Goal: Information Seeking & Learning: Learn about a topic

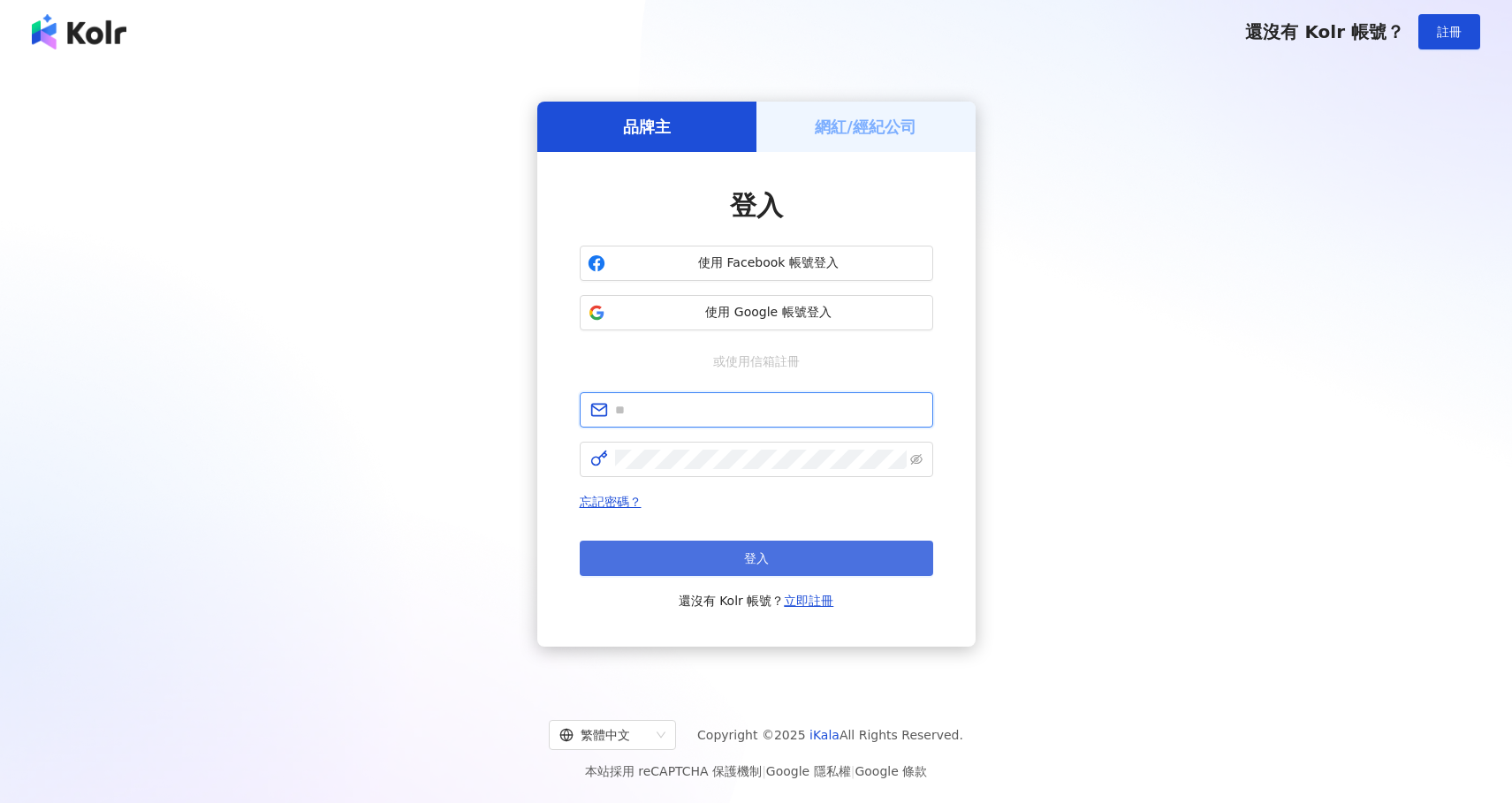
type input "**********"
click at [762, 565] on span "登入" at bounding box center [756, 559] width 25 height 15
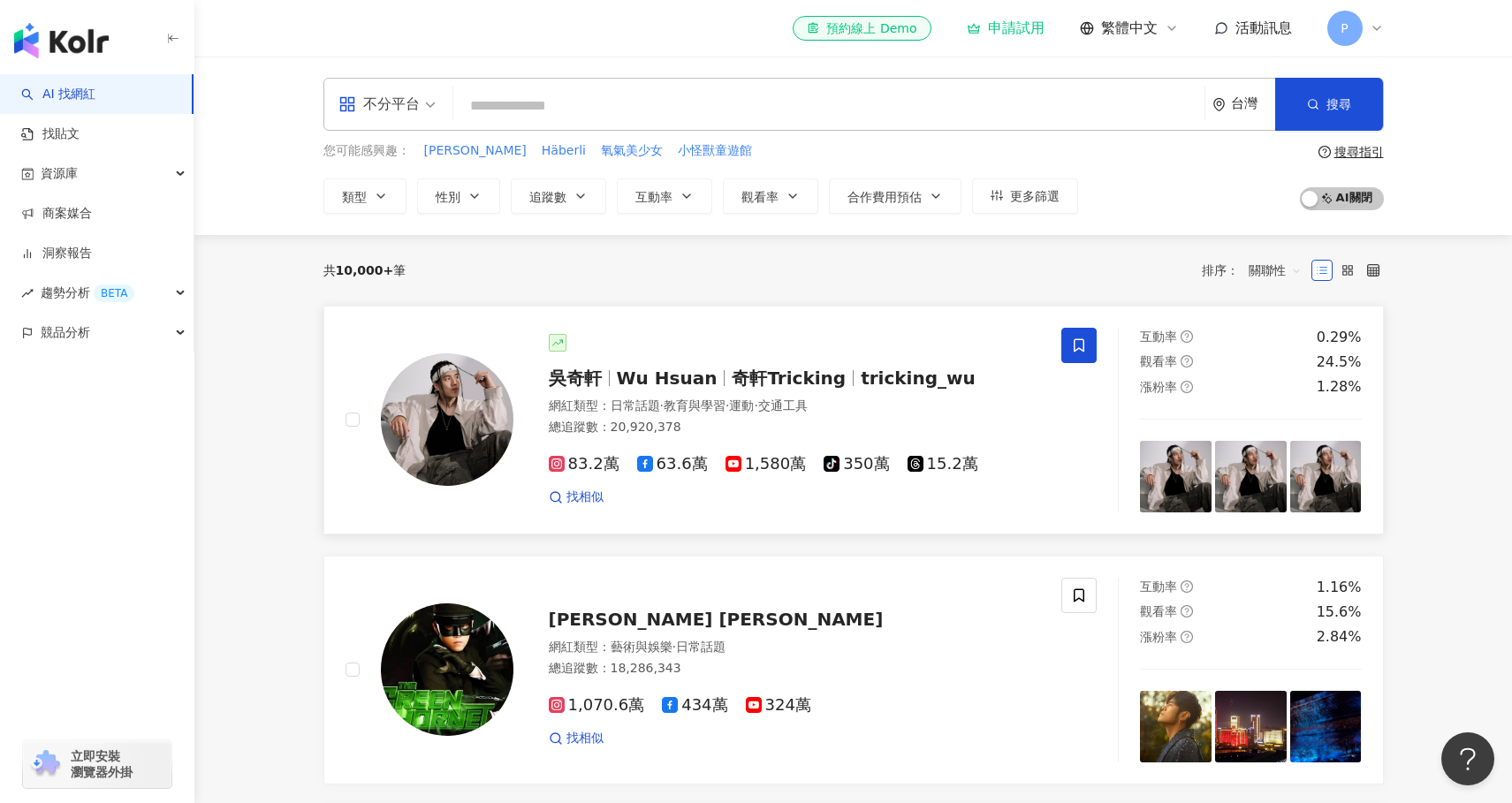
click at [834, 371] on span "奇軒Tricking" at bounding box center [796, 378] width 129 height 21
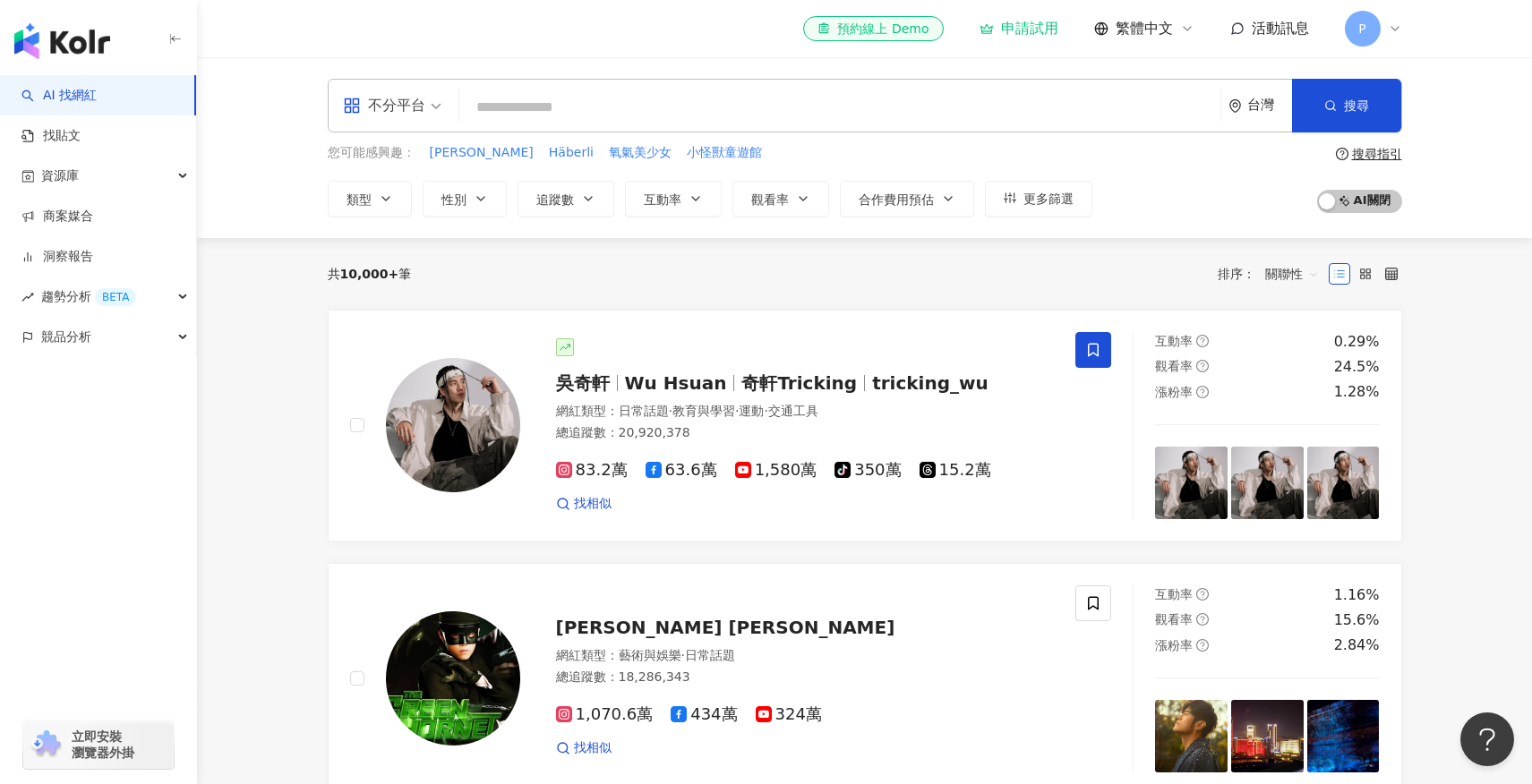
click at [1396, 26] on icon at bounding box center [1395, 28] width 15 height 15
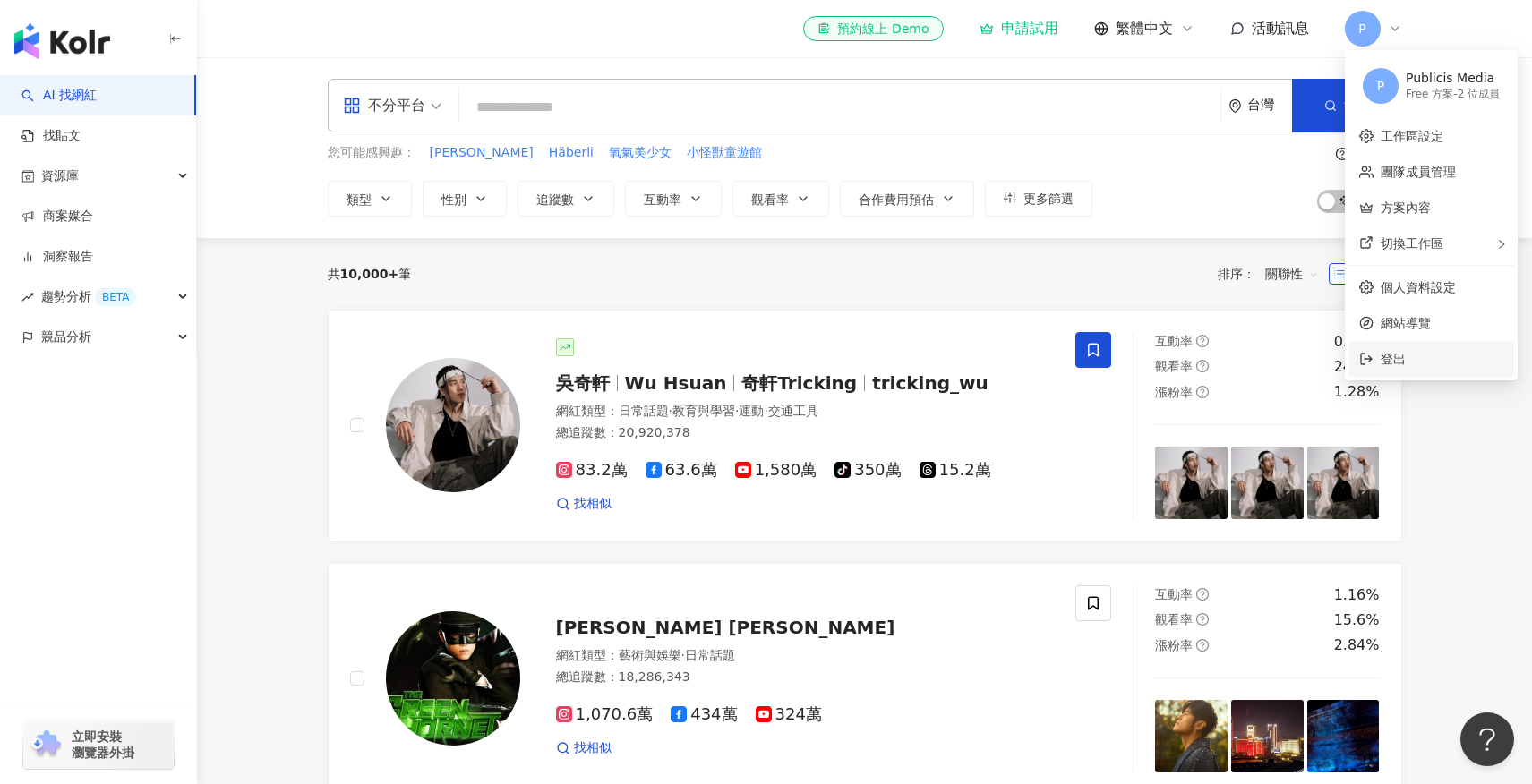
click at [1428, 354] on span "登出" at bounding box center [1442, 359] width 123 height 20
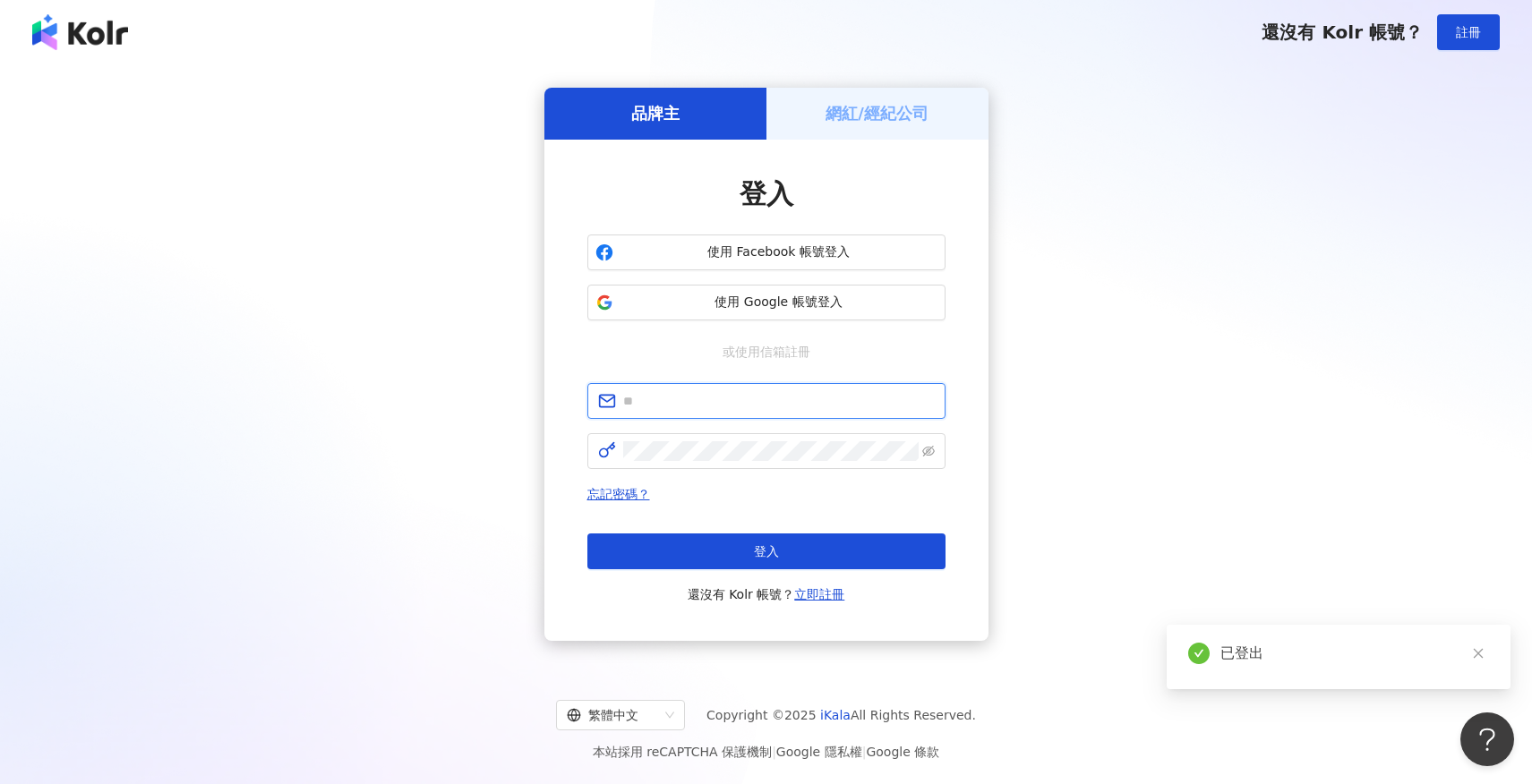
type input "**********"
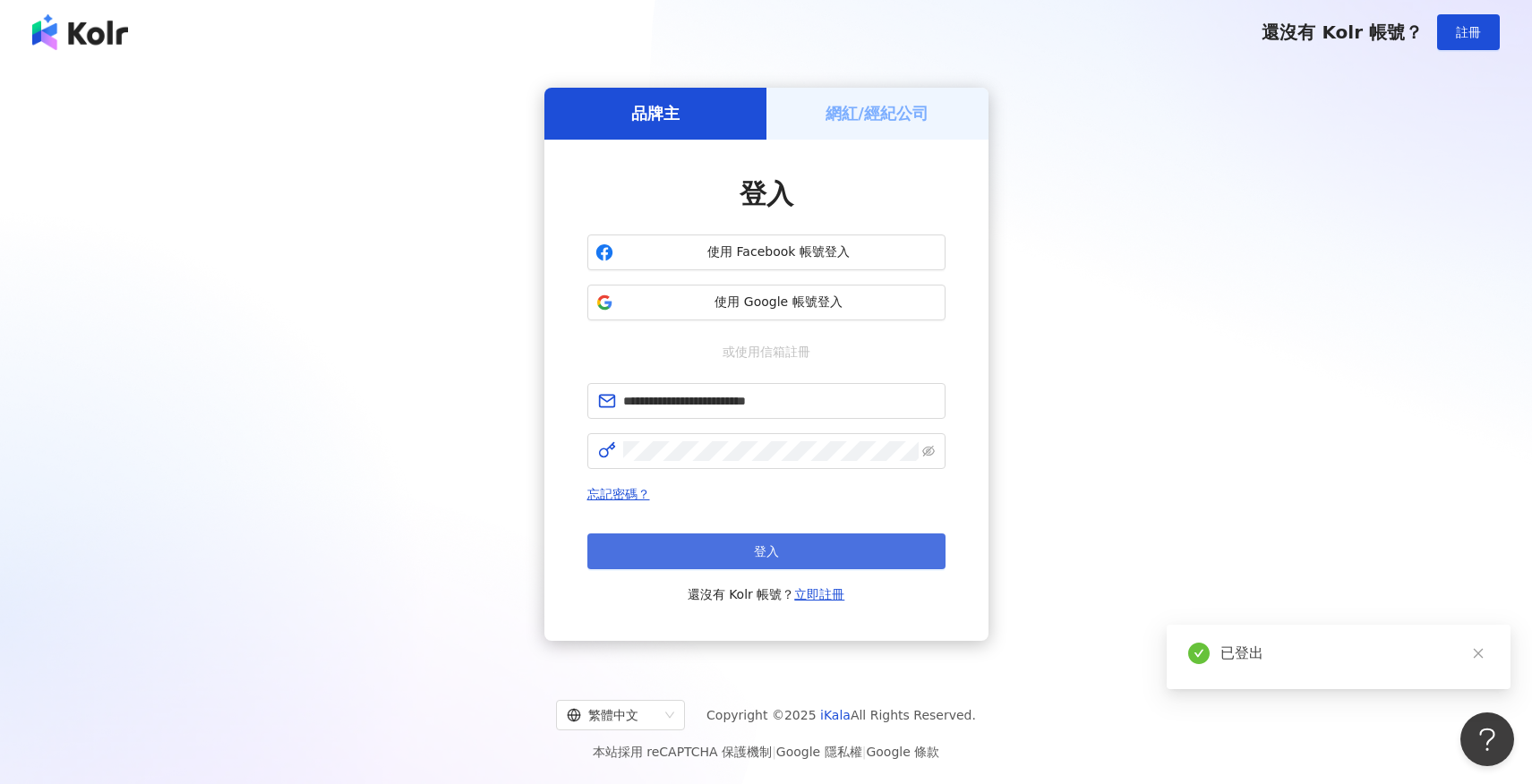
click at [773, 549] on span "登入" at bounding box center [766, 551] width 26 height 15
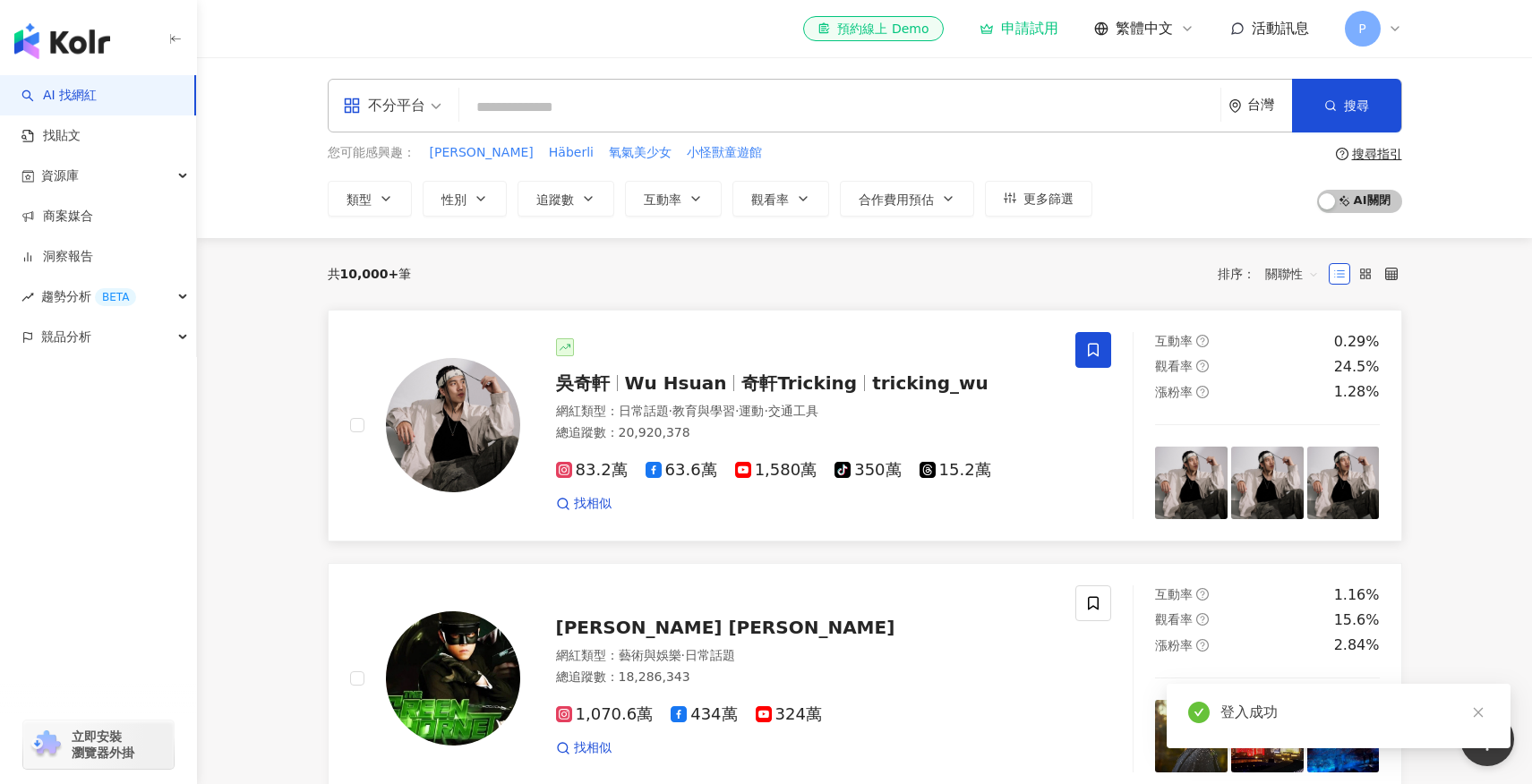
click at [487, 416] on img at bounding box center [453, 425] width 135 height 135
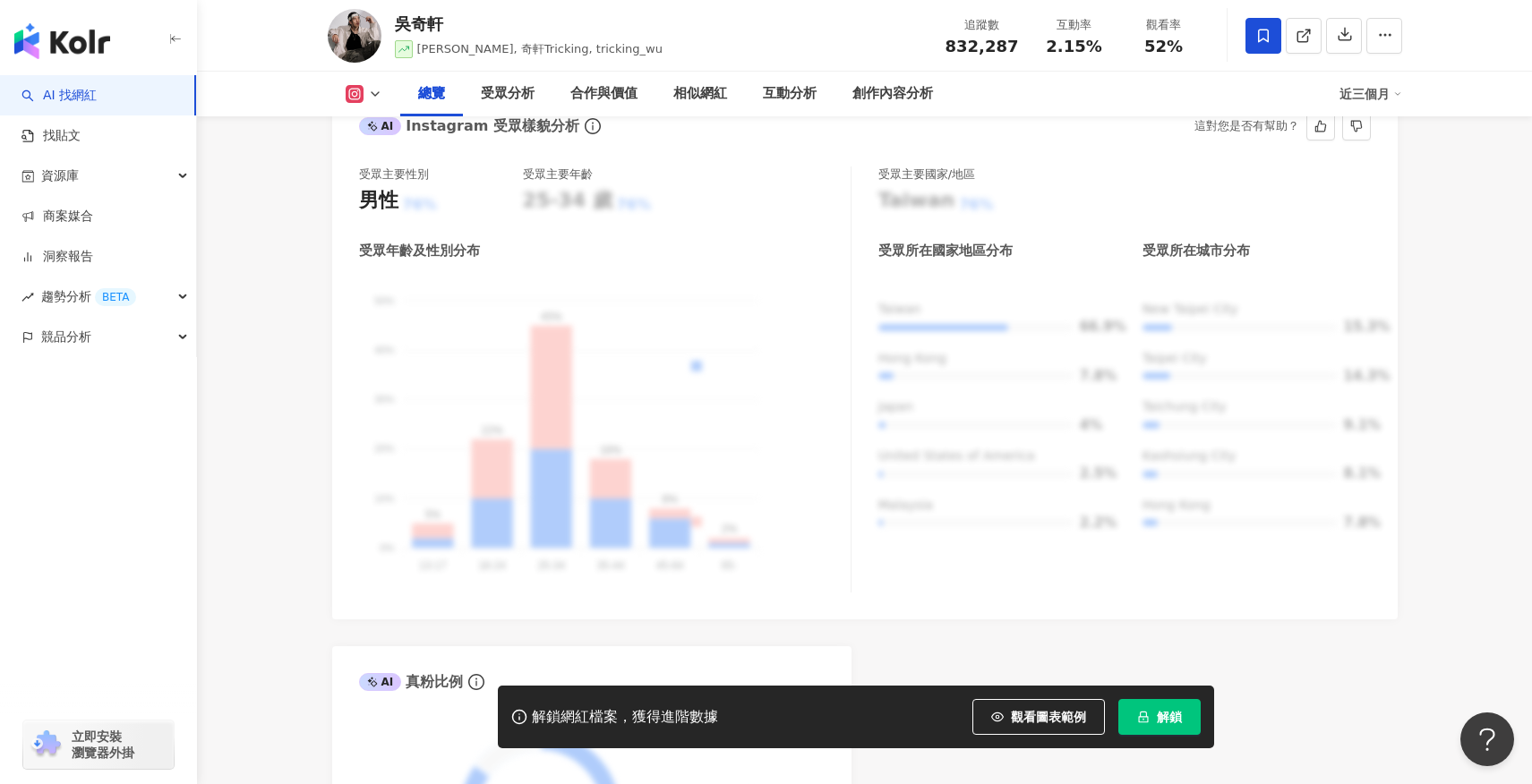
scroll to position [1254, 0]
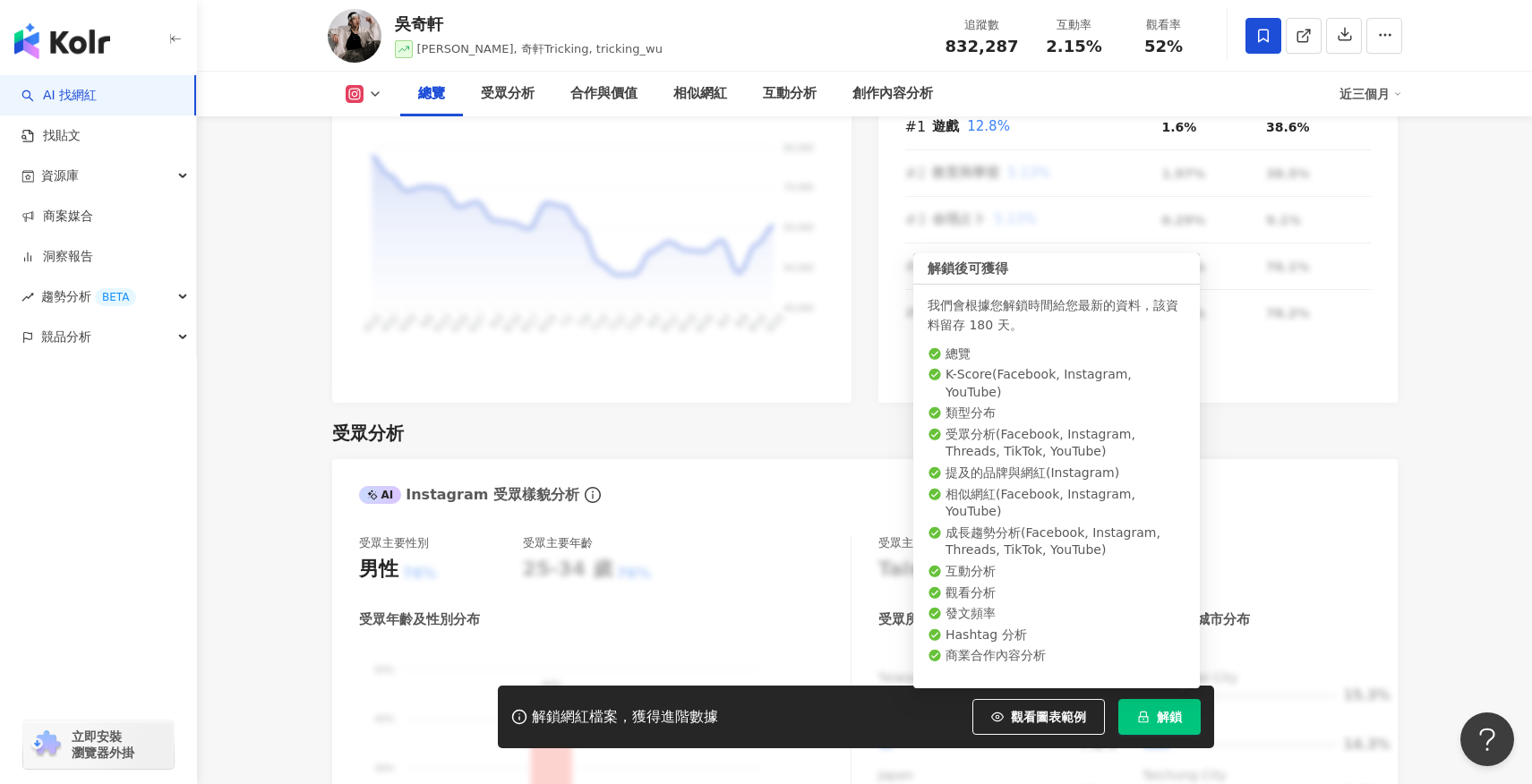
click at [1162, 713] on span "解鎖" at bounding box center [1169, 717] width 26 height 15
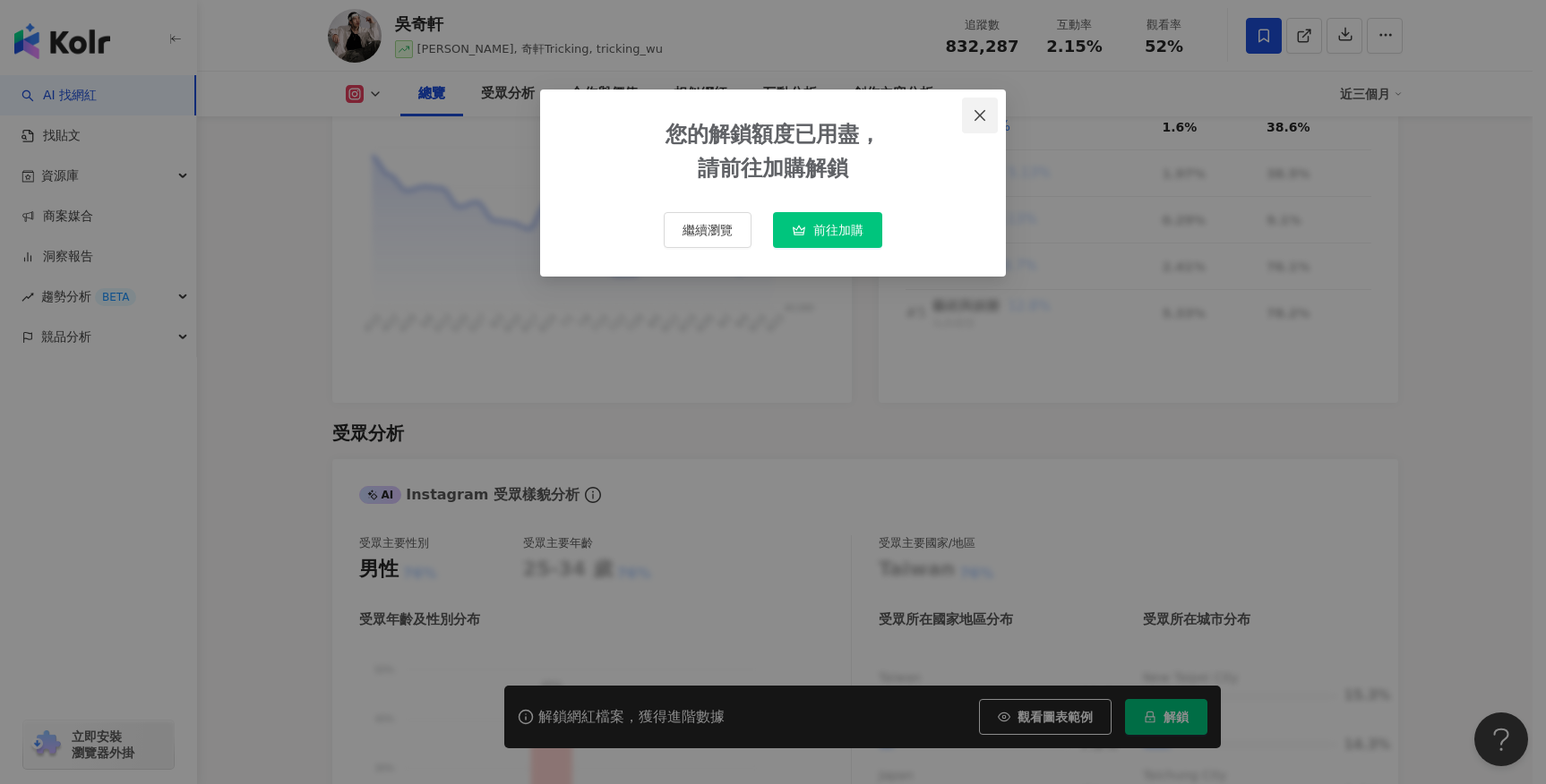
click at [986, 120] on icon "close" at bounding box center [980, 115] width 15 height 15
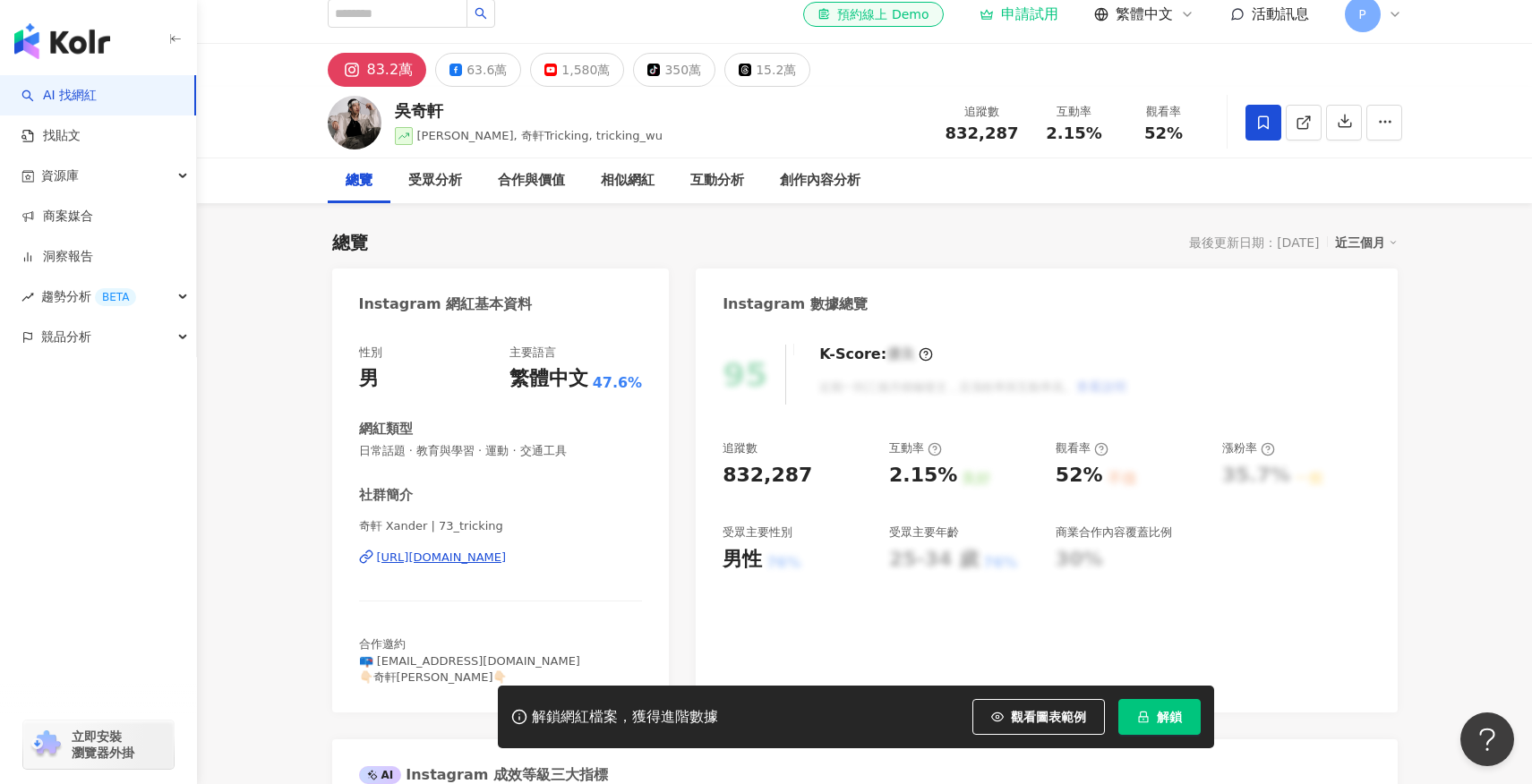
scroll to position [0, 0]
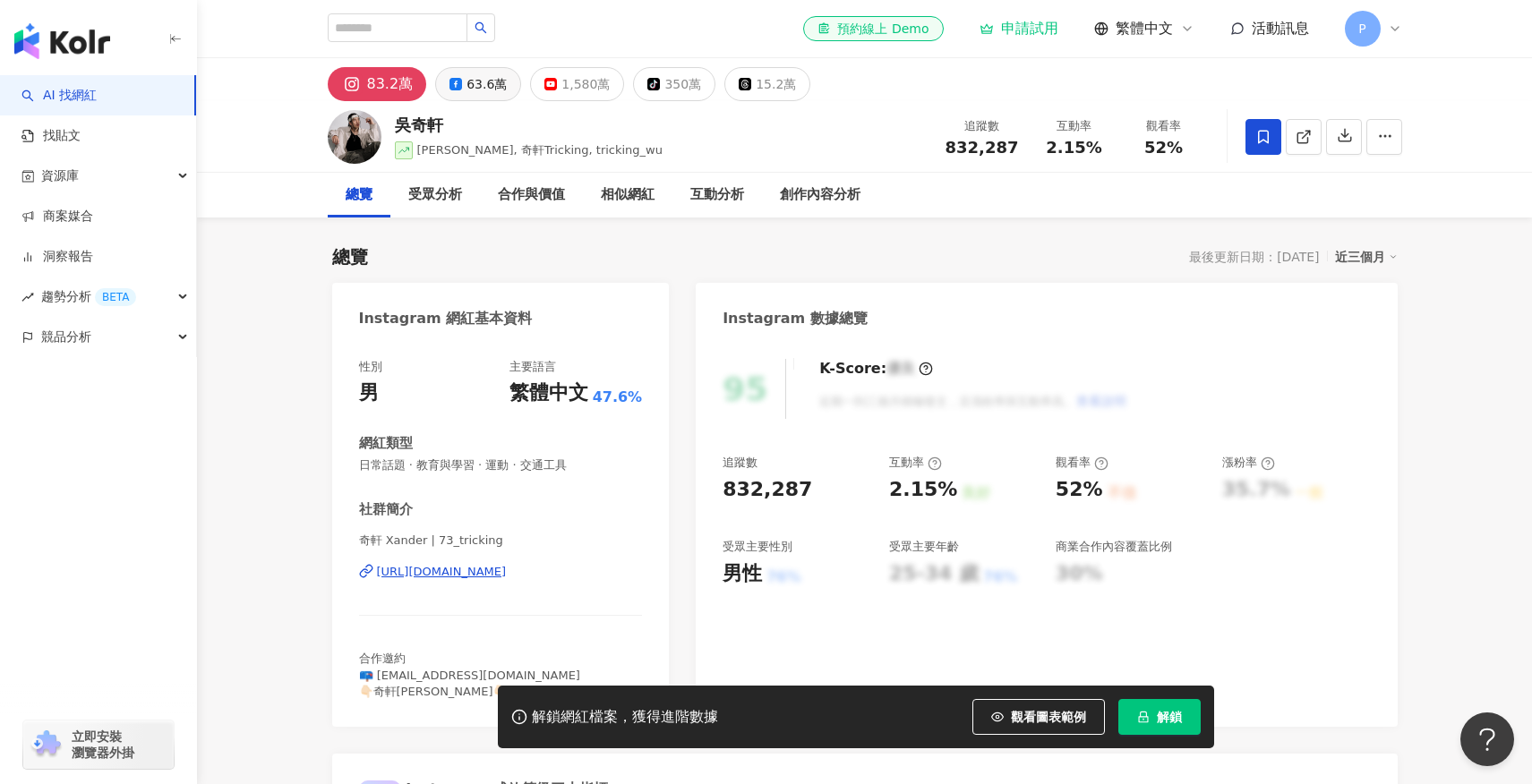
click at [490, 81] on div "63.6萬" at bounding box center [486, 84] width 40 height 26
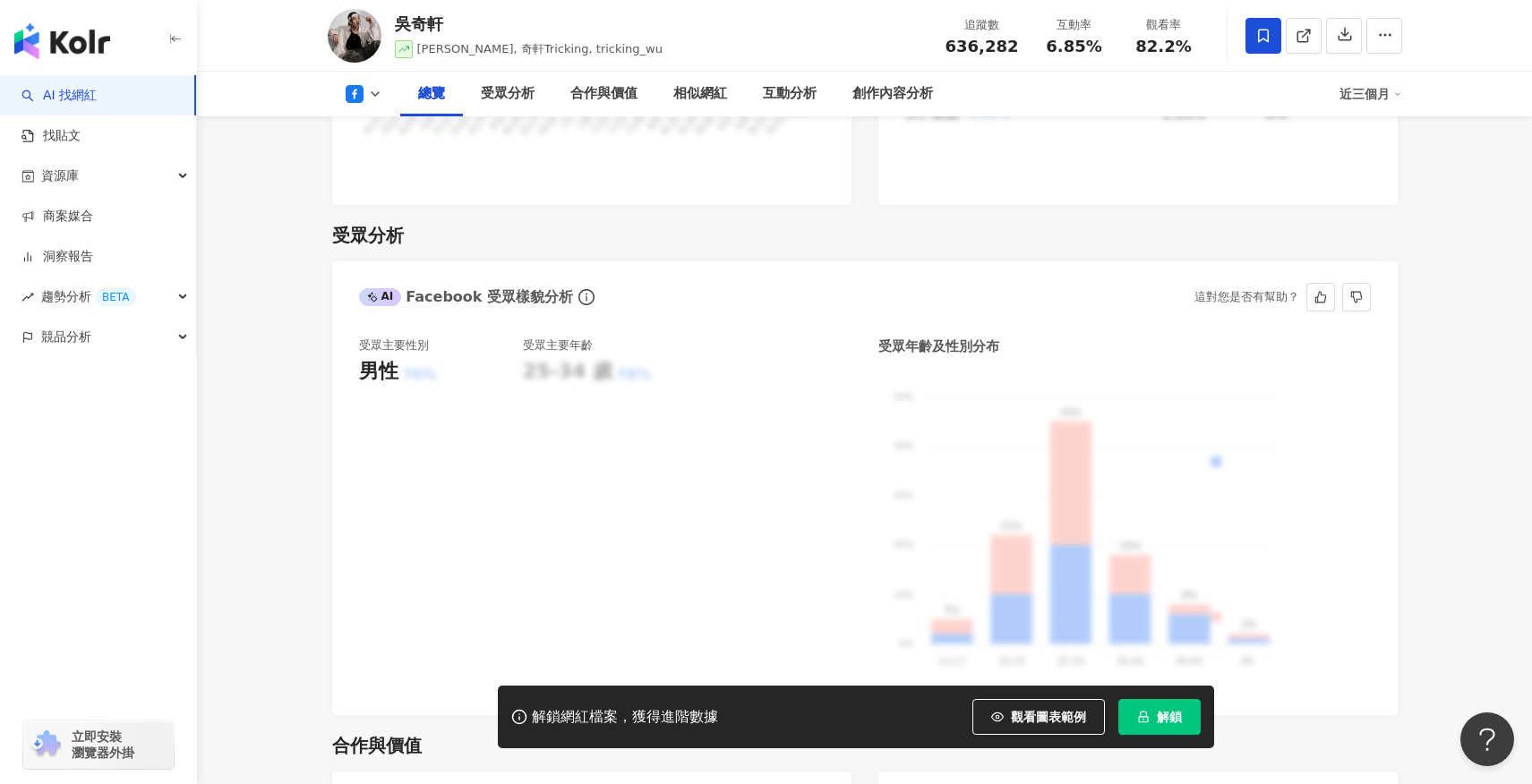
scroll to position [1432, 0]
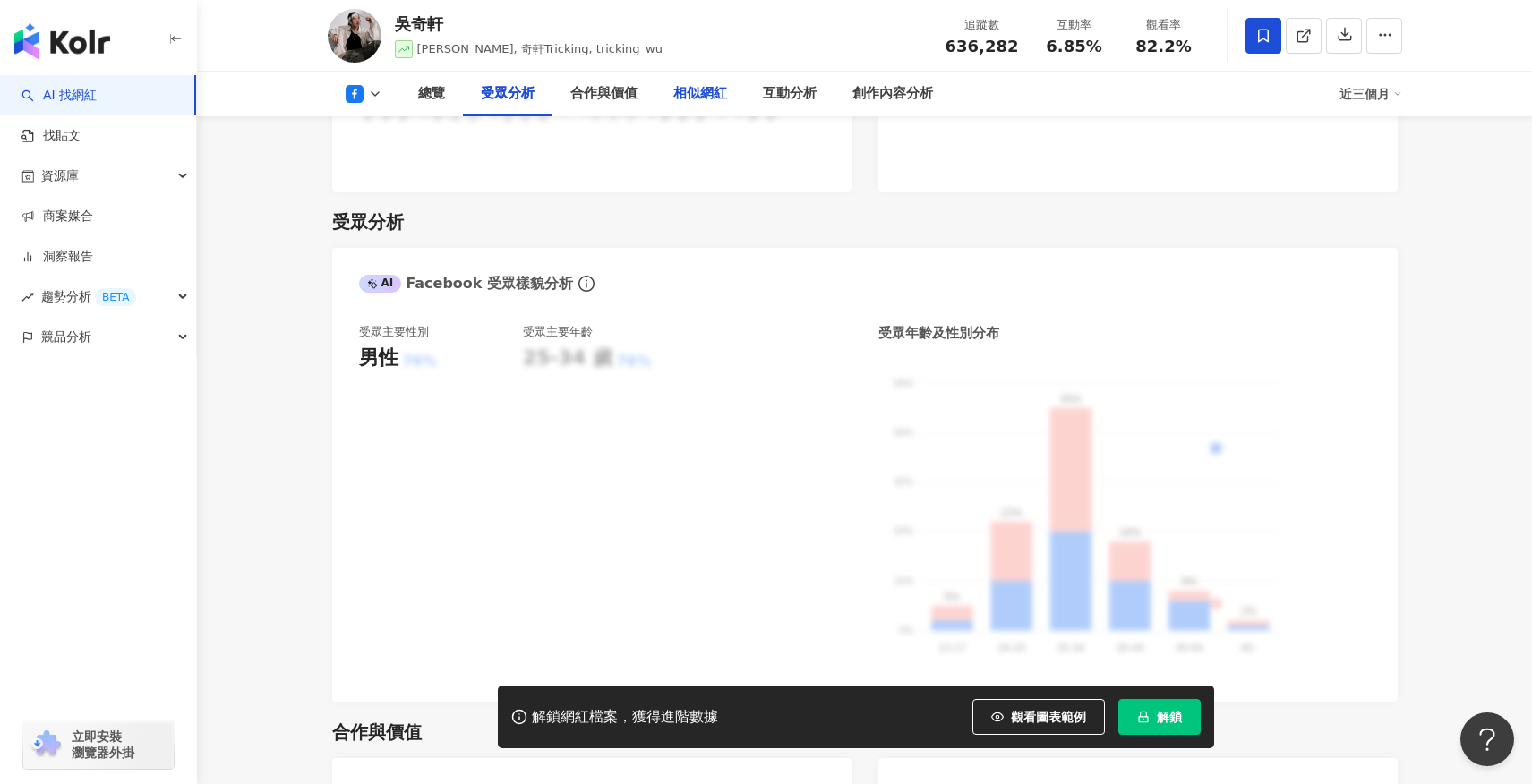
click at [708, 99] on div "相似網紅" at bounding box center [700, 94] width 54 height 22
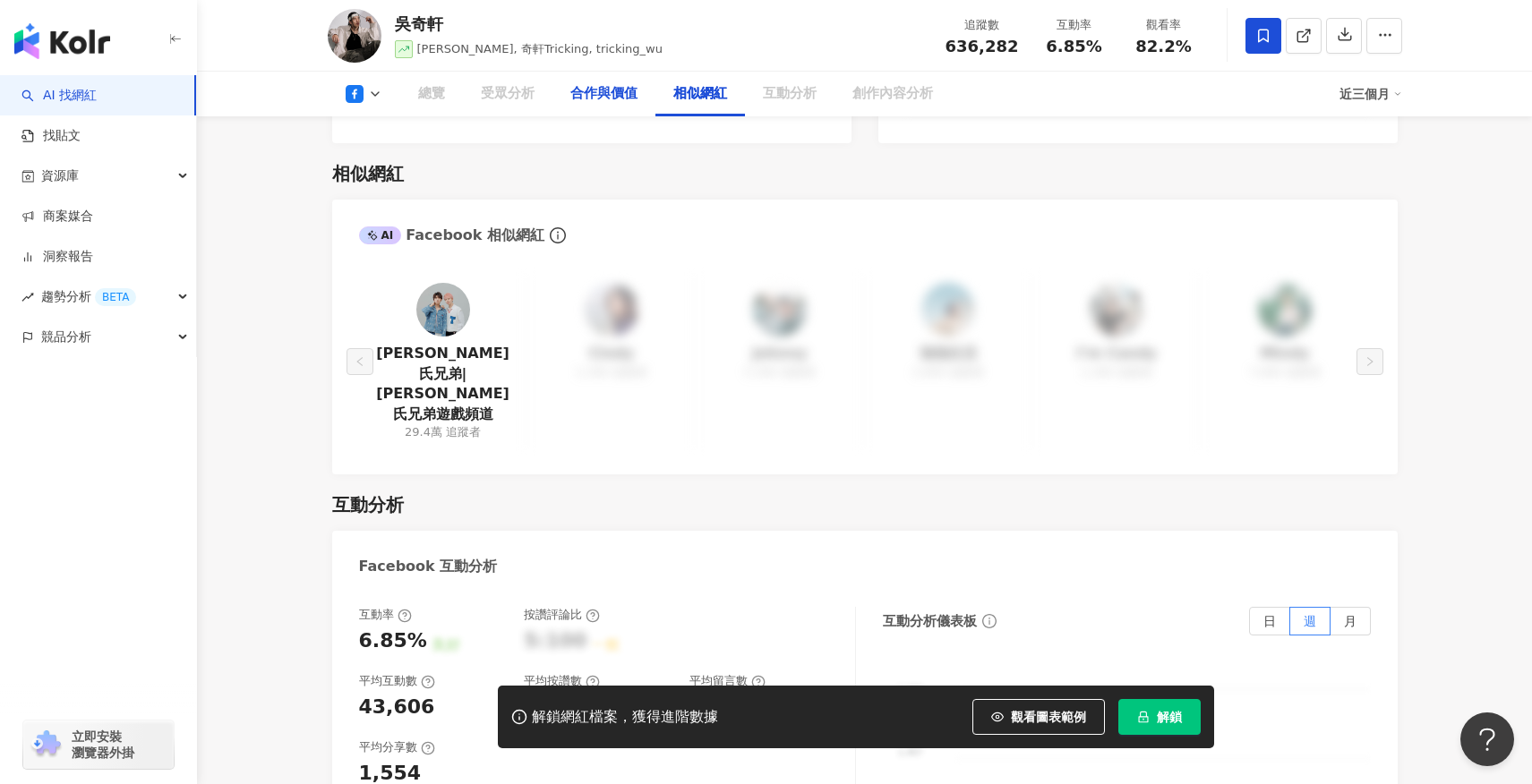
click at [596, 108] on div "合作與價值" at bounding box center [603, 94] width 103 height 45
click at [623, 90] on div "合作與價值" at bounding box center [603, 94] width 67 height 22
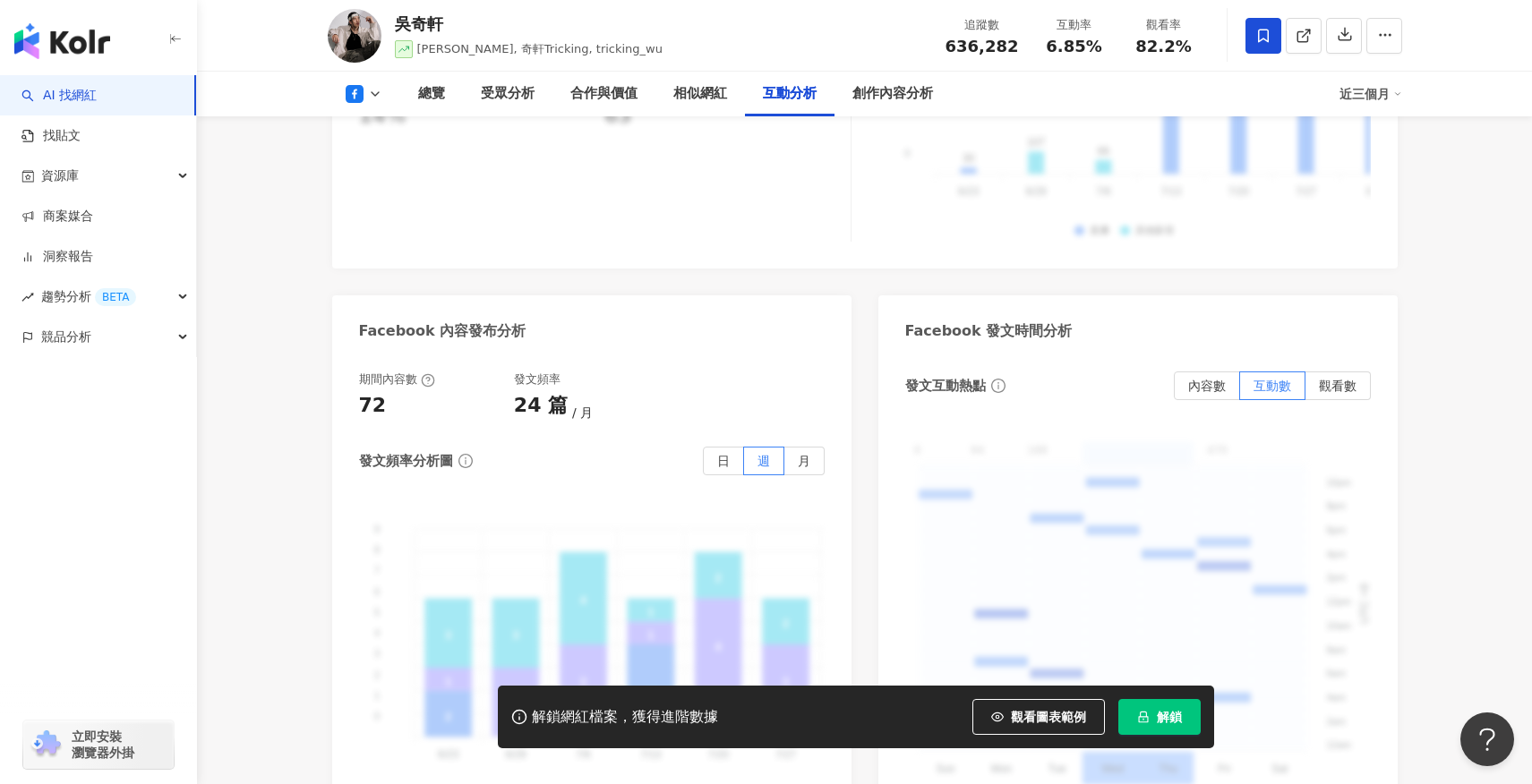
scroll to position [3562, 0]
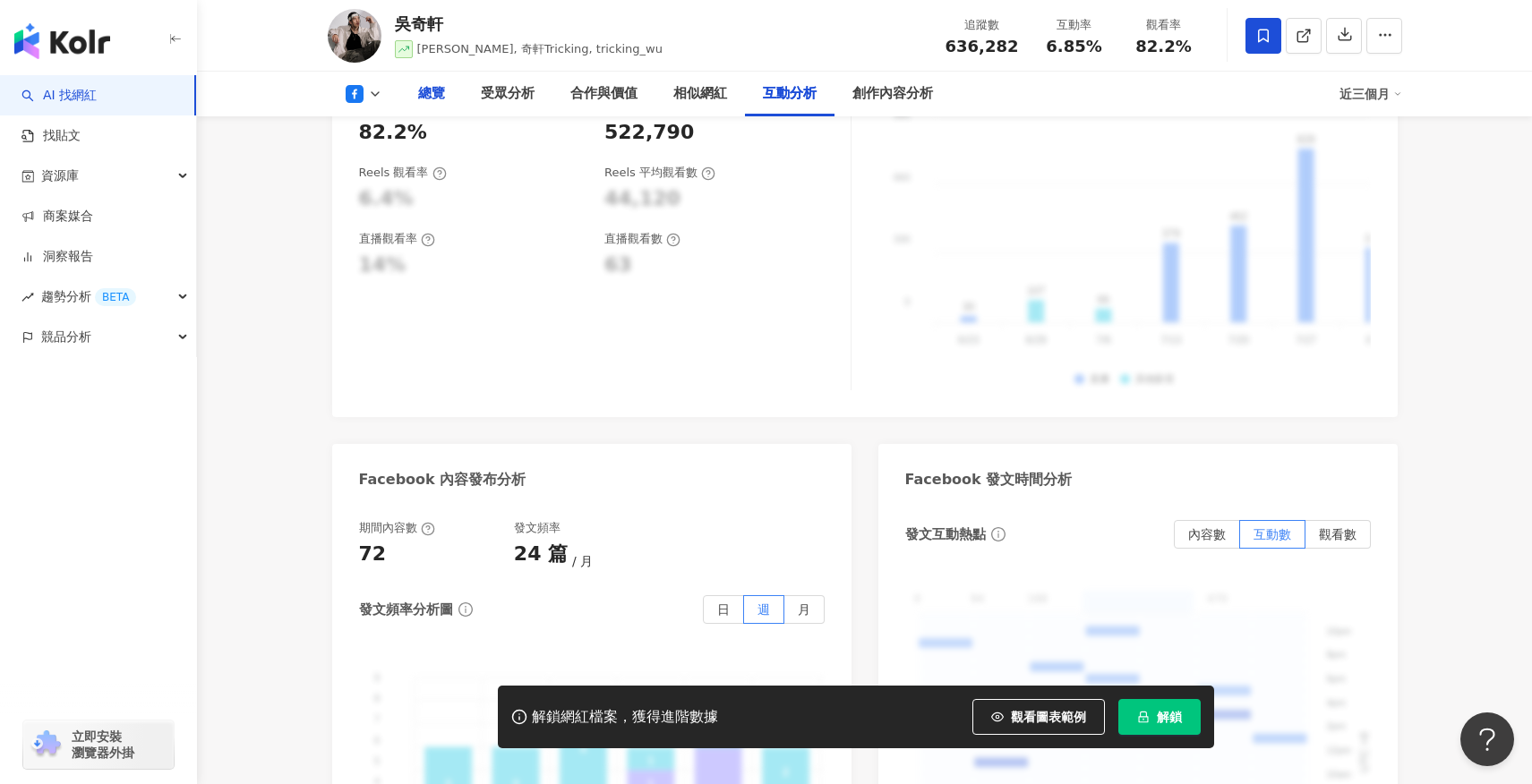
click at [421, 97] on div "總覽" at bounding box center [431, 94] width 27 height 22
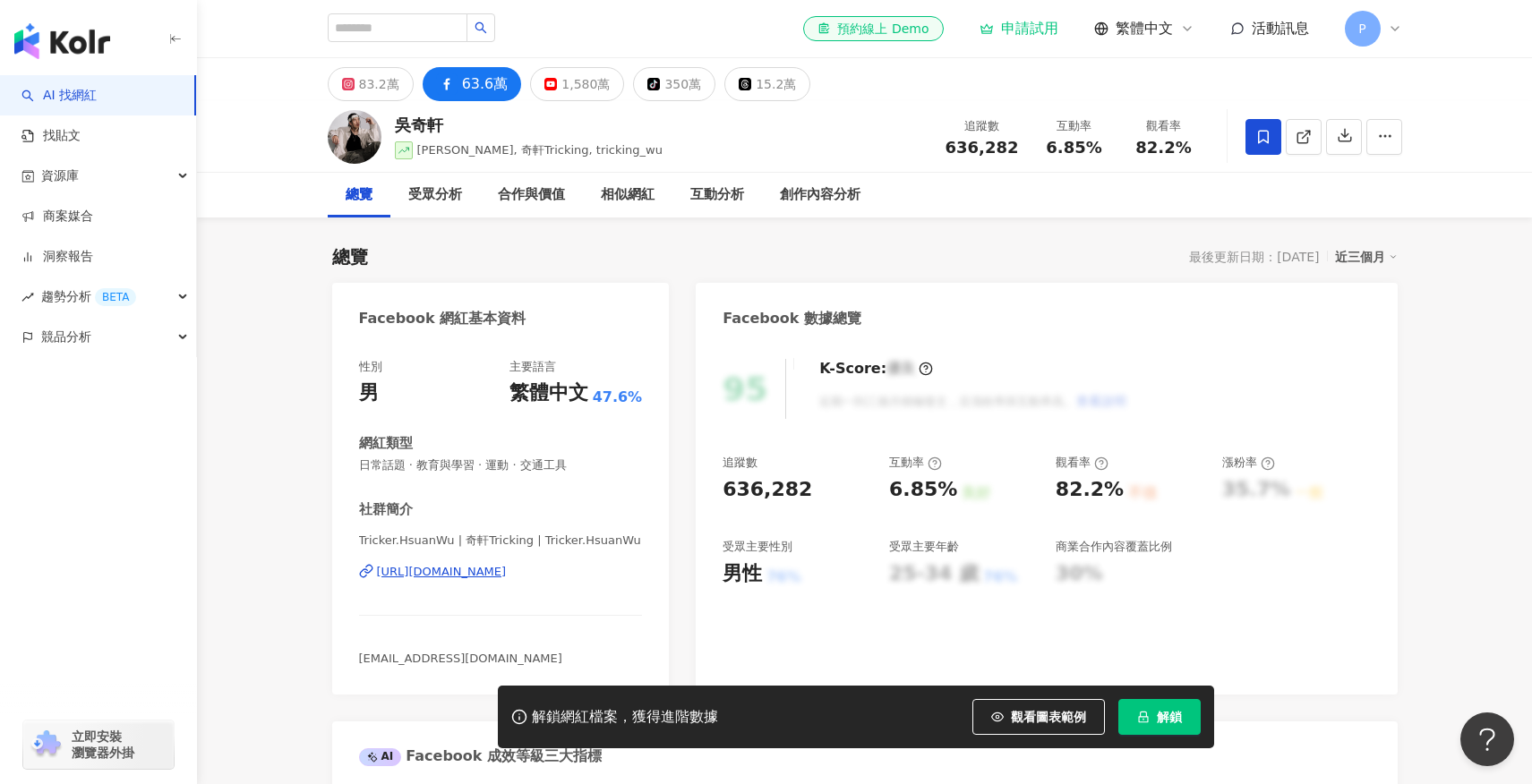
click at [1394, 28] on icon at bounding box center [1395, 28] width 15 height 15
click at [1393, 143] on button "button" at bounding box center [1385, 137] width 35 height 35
